Goal: Transaction & Acquisition: Purchase product/service

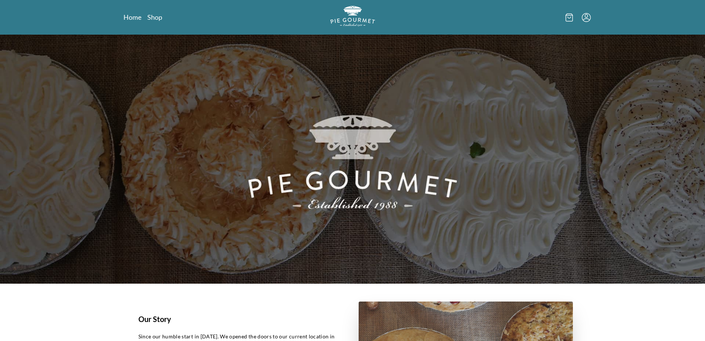
click at [587, 15] on icon "Menu" at bounding box center [586, 16] width 3 height 4
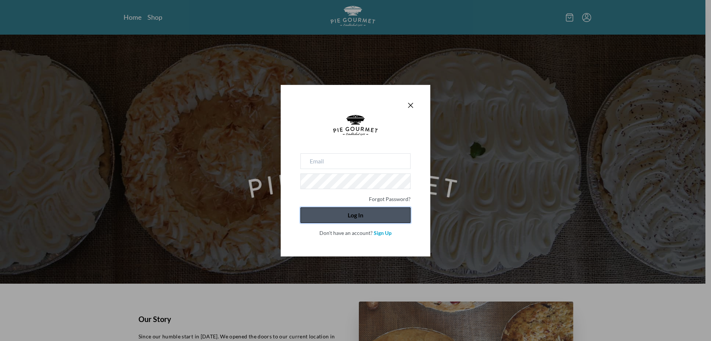
click at [346, 208] on button "Log In" at bounding box center [355, 215] width 110 height 16
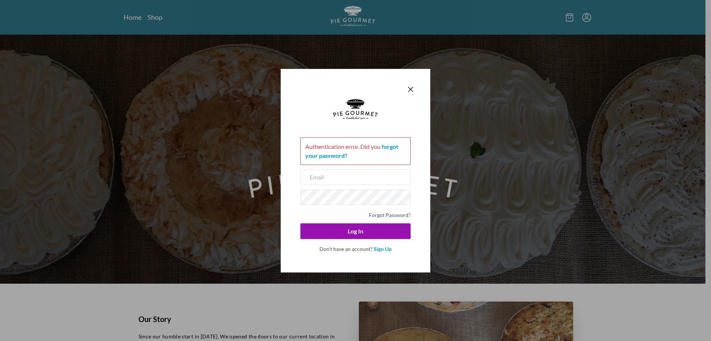
click at [295, 181] on div "Authentication error . Did you forgot your password? Forgot Password? Log In Do…" at bounding box center [356, 171] width 150 height 204
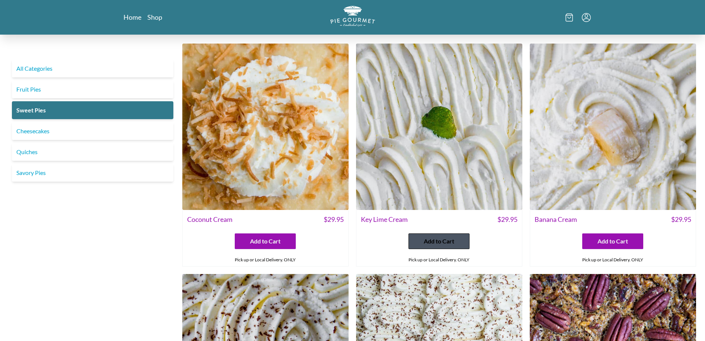
click at [442, 237] on span "Add to Cart" at bounding box center [439, 241] width 31 height 9
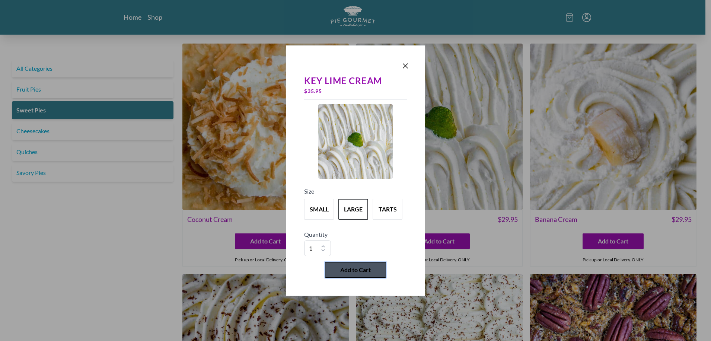
click at [359, 267] on span "Add to Cart" at bounding box center [355, 269] width 31 height 9
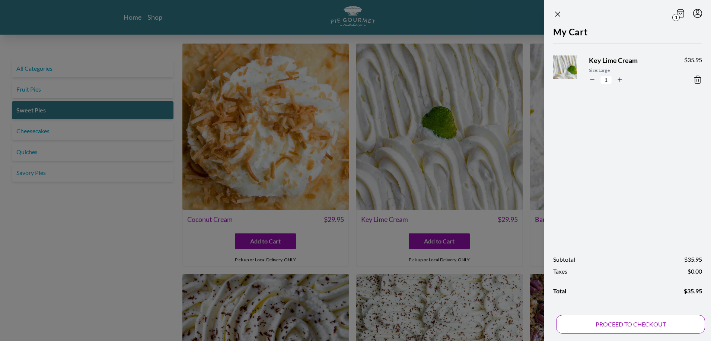
click at [613, 321] on button "PROCEED TO CHECKOUT" at bounding box center [630, 324] width 149 height 19
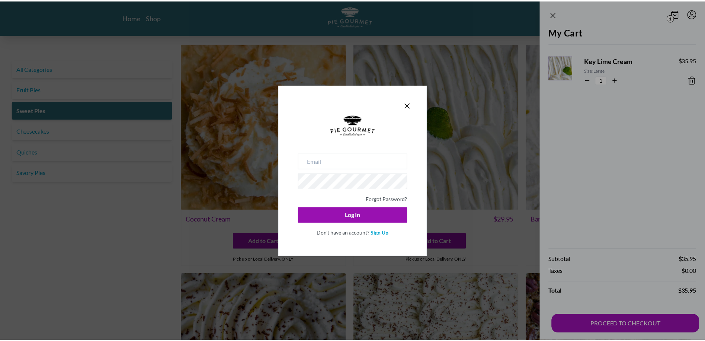
scroll to position [0, 130]
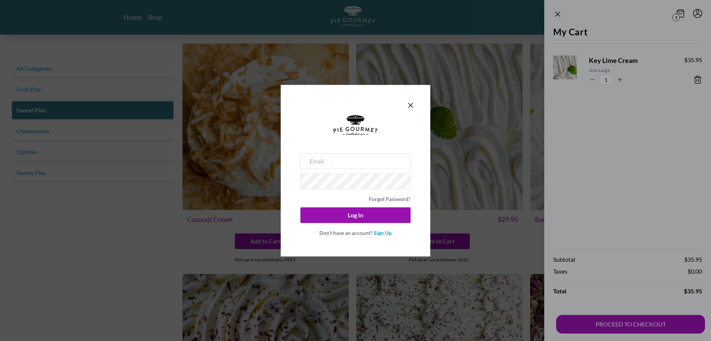
type input "[EMAIL_ADDRESS][DOMAIN_NAME]"
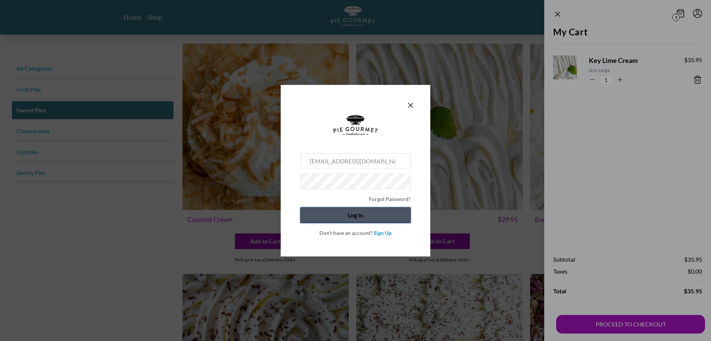
click at [341, 211] on button "Log In" at bounding box center [355, 215] width 110 height 16
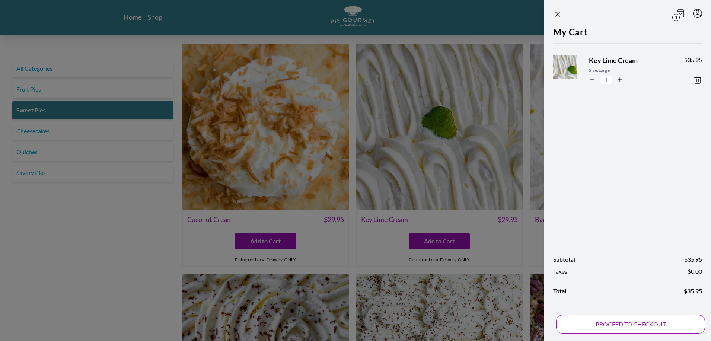
click at [612, 319] on button "PROCEED TO CHECKOUT" at bounding box center [630, 324] width 149 height 19
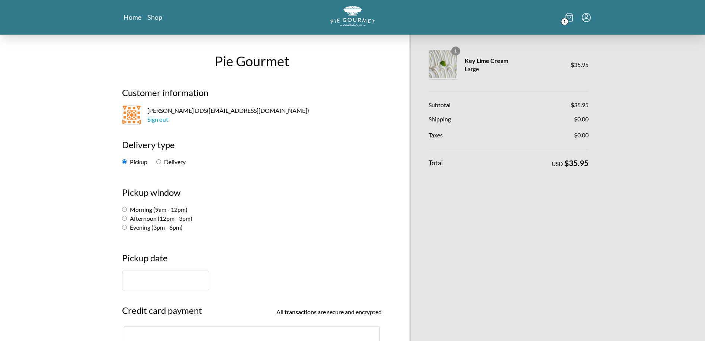
click at [137, 281] on input "text" at bounding box center [165, 281] width 87 height 20
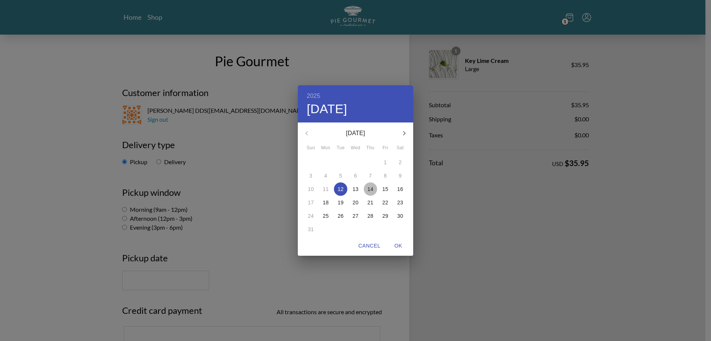
click at [369, 183] on button "14" at bounding box center [370, 188] width 13 height 13
click at [124, 217] on div "2025 Thu, Aug [DATE] Mon Tue Wed Thu Fri Sat 27 28 29 30 31 1 2 3 4 5 6 7 8 9 1…" at bounding box center [355, 170] width 711 height 341
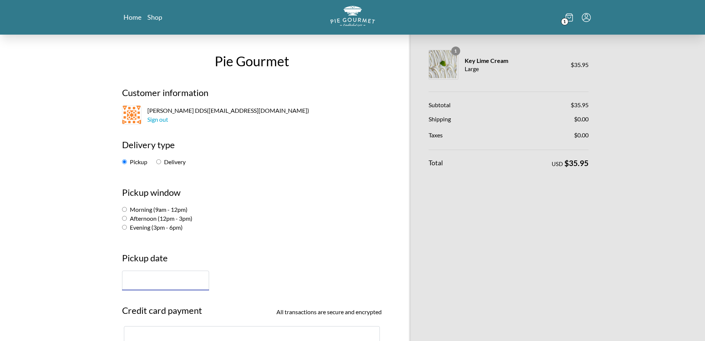
click at [139, 275] on input "text" at bounding box center [165, 281] width 87 height 20
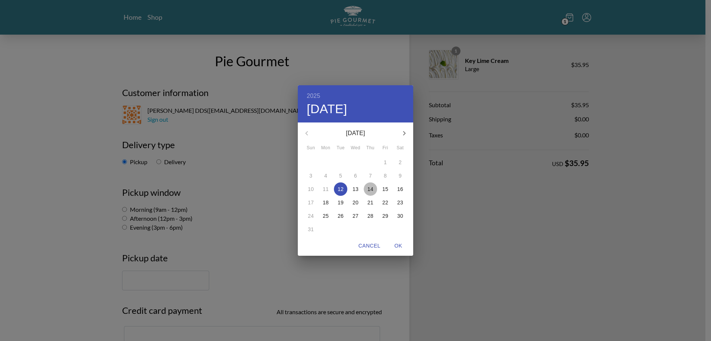
click at [370, 184] on button "14" at bounding box center [370, 188] width 13 height 13
click at [345, 280] on div "2025 Thu, Aug [DATE] Mon Tue Wed Thu Fri Sat 27 28 29 30 31 1 2 3 4 5 6 7 8 9 1…" at bounding box center [355, 170] width 711 height 341
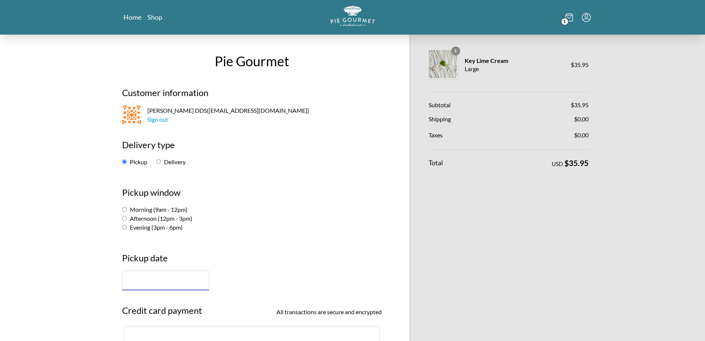
click at [169, 288] on input "text" at bounding box center [165, 281] width 87 height 20
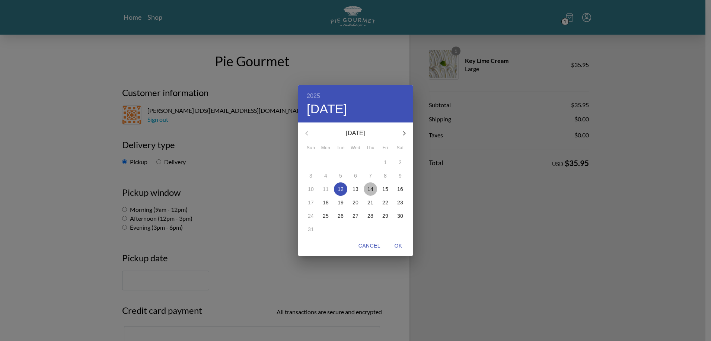
click at [369, 185] on p "14" at bounding box center [370, 188] width 6 height 7
click at [394, 243] on span "OK" at bounding box center [398, 245] width 18 height 9
type input "[DATE]"
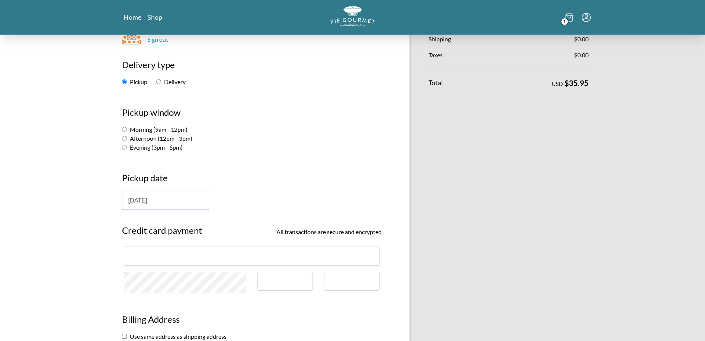
scroll to position [112, 0]
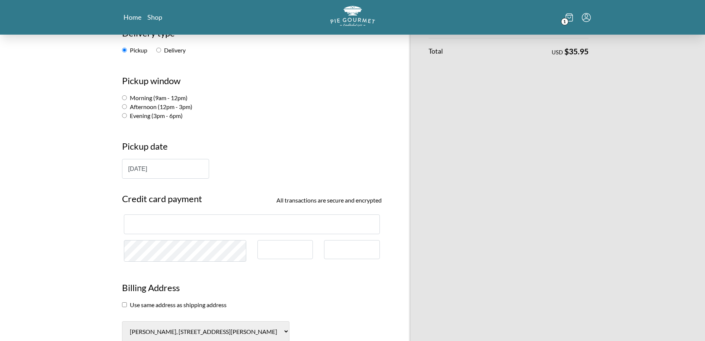
click at [123, 106] on input "Afternoon (12pm - 3pm)" at bounding box center [124, 106] width 5 height 5
radio input "true"
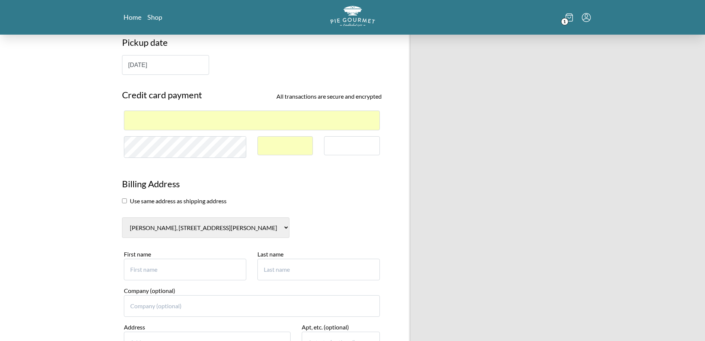
scroll to position [223, 0]
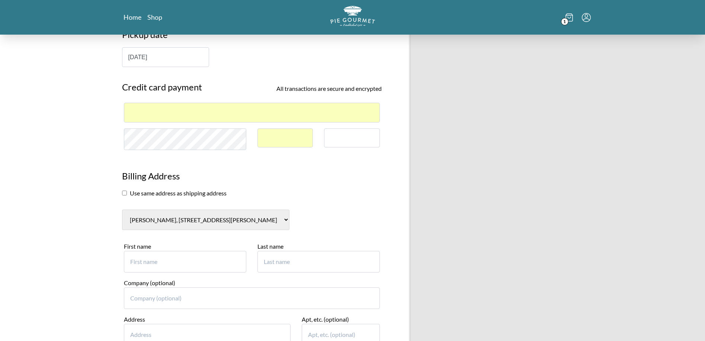
click at [163, 266] on input "First name" at bounding box center [185, 262] width 122 height 22
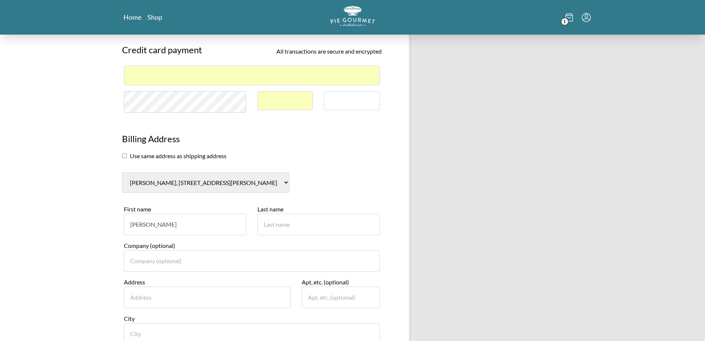
type input "[PERSON_NAME]"
click at [143, 290] on input "Address" at bounding box center [207, 298] width 167 height 22
type input "1629 [GEOGRAPHIC_DATA]"
type input "[PERSON_NAME]"
select select "VA"
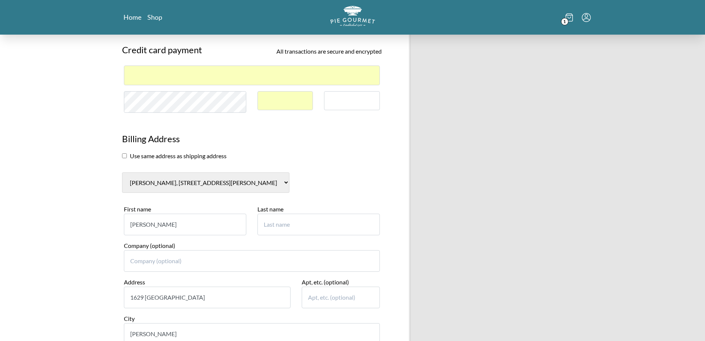
type input "22102"
type input "7032817104"
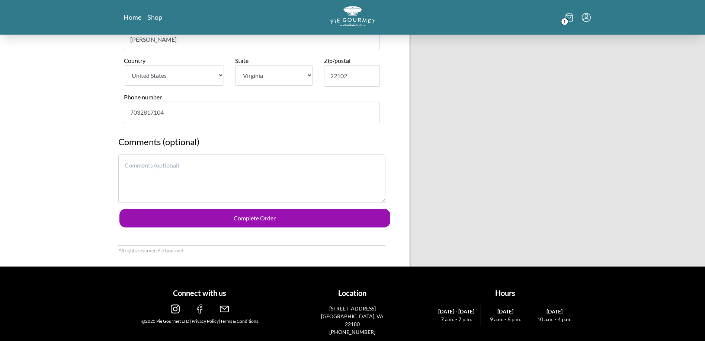
scroll to position [557, 0]
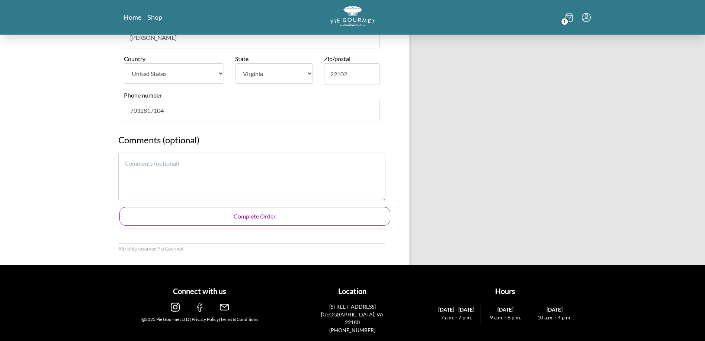
click at [246, 215] on button "Complete Order" at bounding box center [254, 216] width 271 height 19
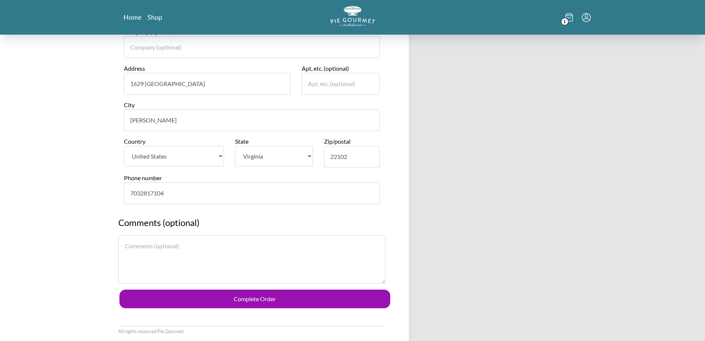
scroll to position [362, 0]
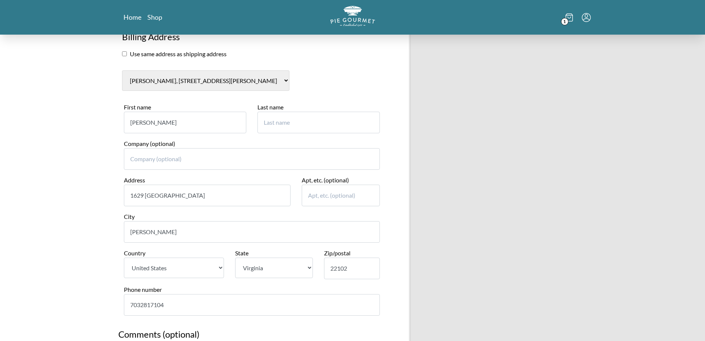
click at [175, 122] on input "[PERSON_NAME]" at bounding box center [185, 123] width 122 height 22
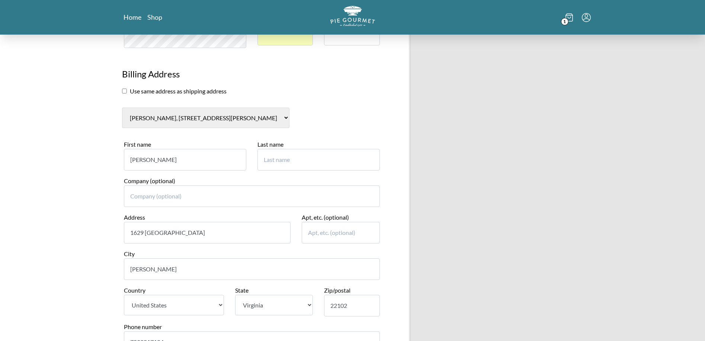
type input "[PERSON_NAME]"
click at [271, 159] on input "Last name" at bounding box center [318, 160] width 122 height 22
type input "[PERSON_NAME] DDS"
type input "1"
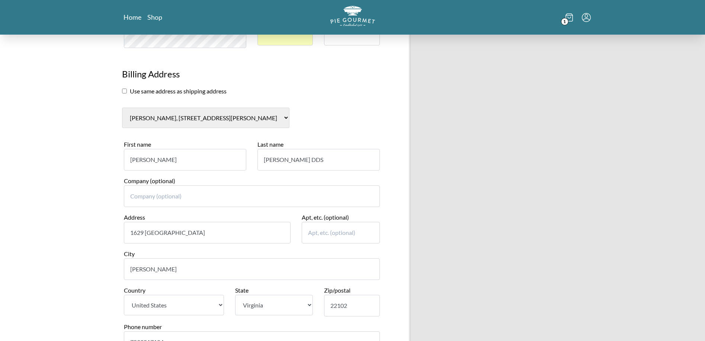
type input "1"
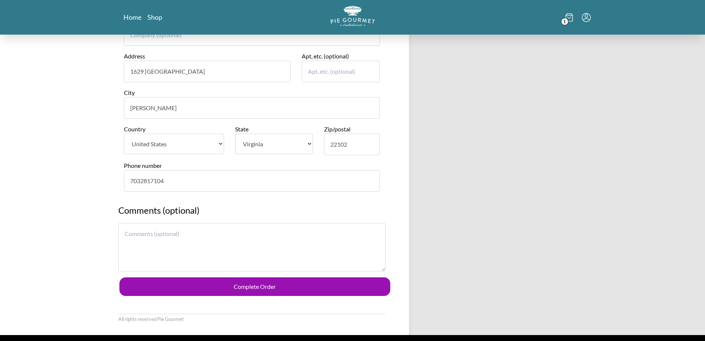
scroll to position [548, 0]
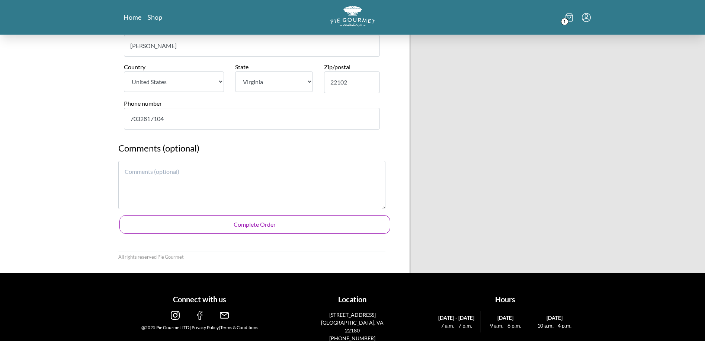
click at [263, 223] on button "Complete Order" at bounding box center [254, 224] width 271 height 19
